Goal: Task Accomplishment & Management: Manage account settings

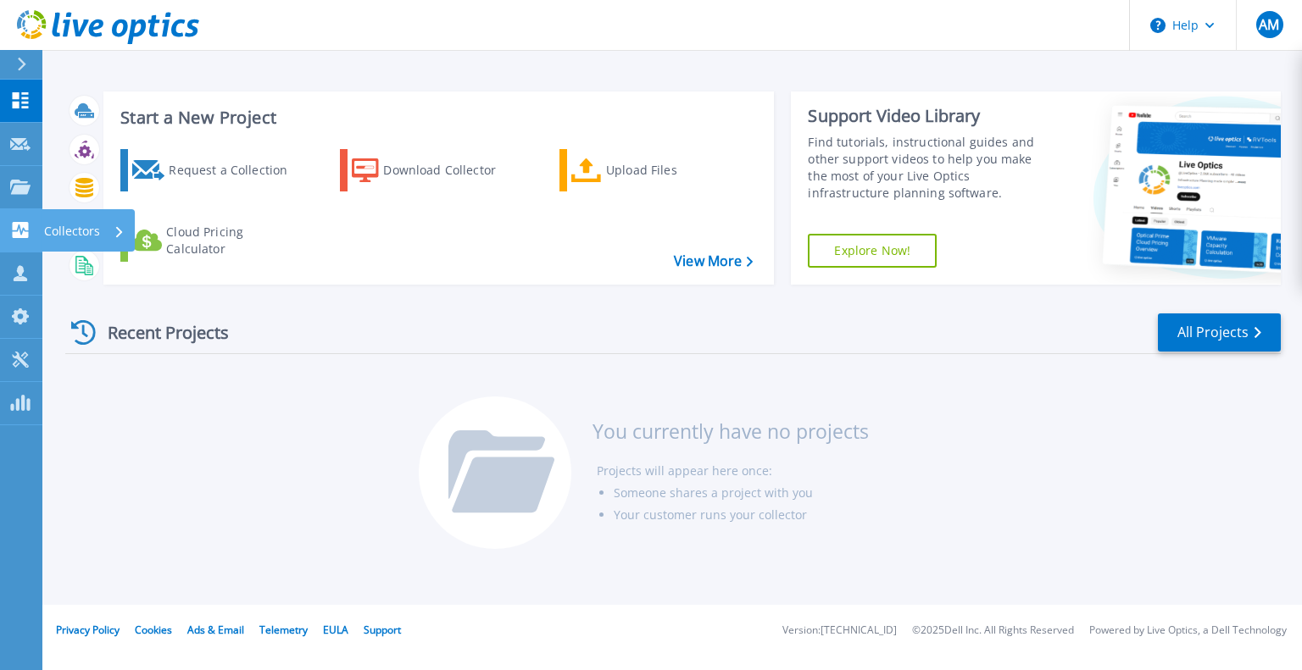
click at [23, 231] on icon at bounding box center [21, 230] width 16 height 16
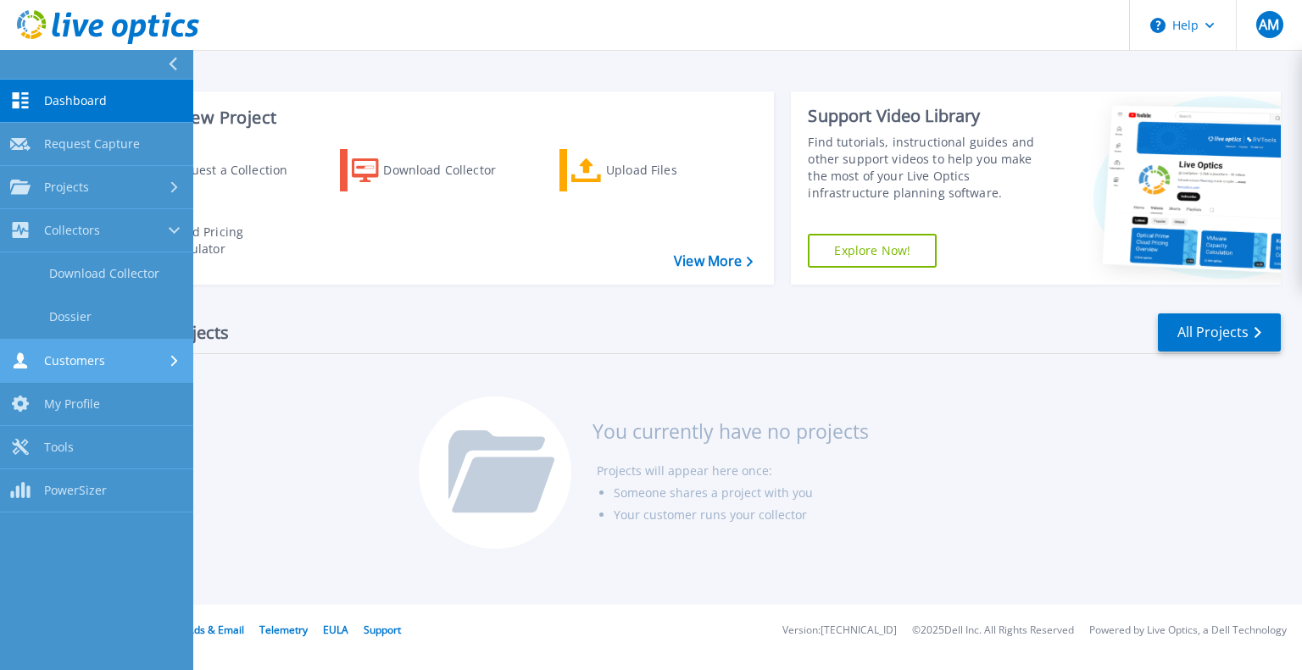
click at [102, 351] on link "Customers Customers" at bounding box center [96, 361] width 193 height 43
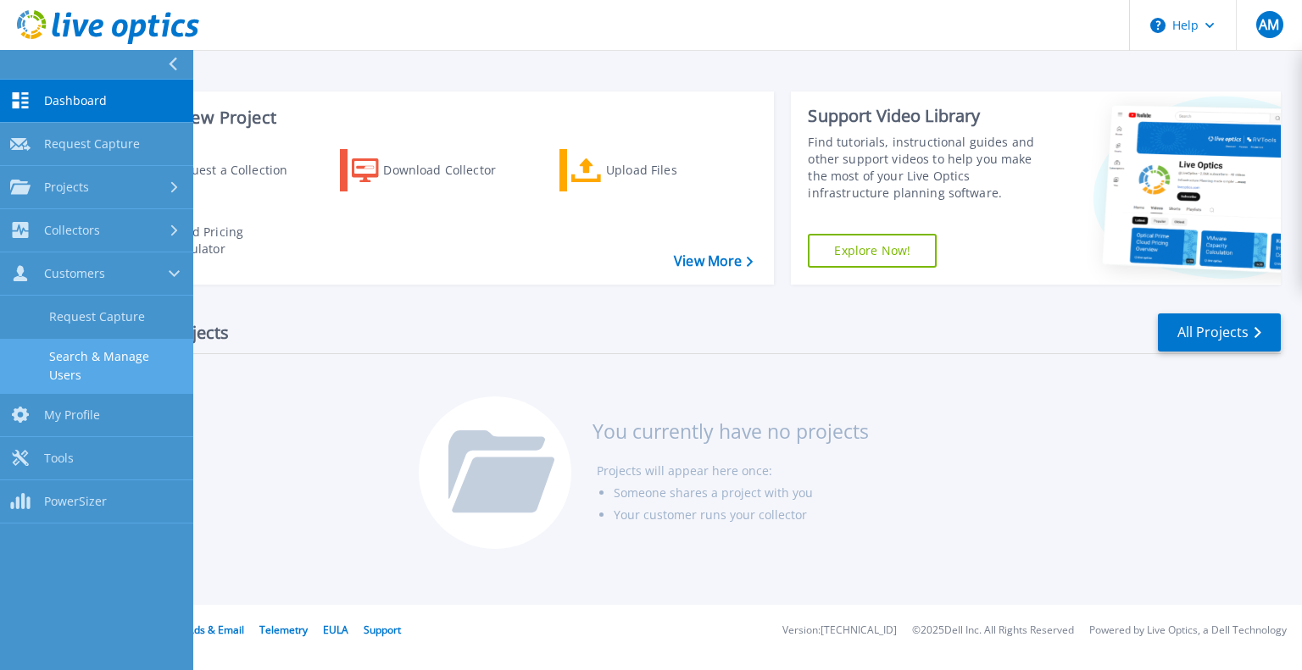
click at [139, 363] on link "Search & Manage Users" at bounding box center [96, 366] width 193 height 54
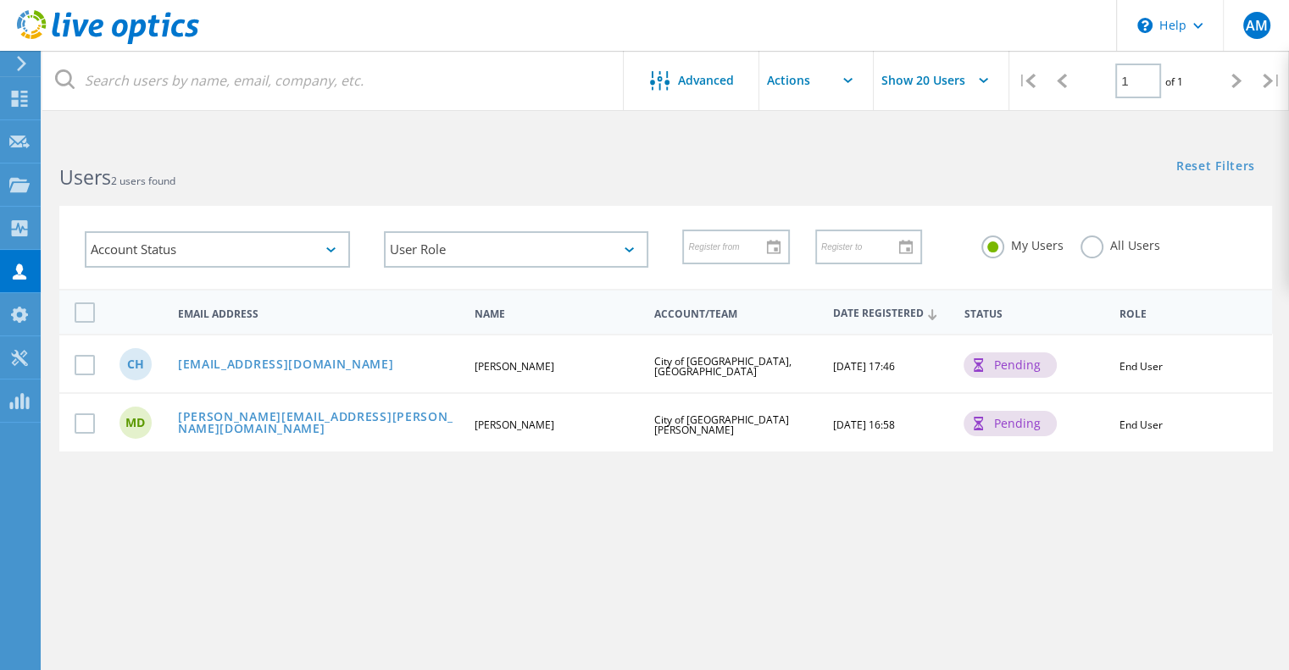
click at [522, 481] on div "Advanced Show 20 Users | 1 of 1 | Email Address First Name Last Name Account/Te…" at bounding box center [665, 411] width 1247 height 543
click at [682, 174] on div "Users 2 users found Reset Filters Show Filters" at bounding box center [665, 162] width 1247 height 45
